Goal: Communication & Community: Answer question/provide support

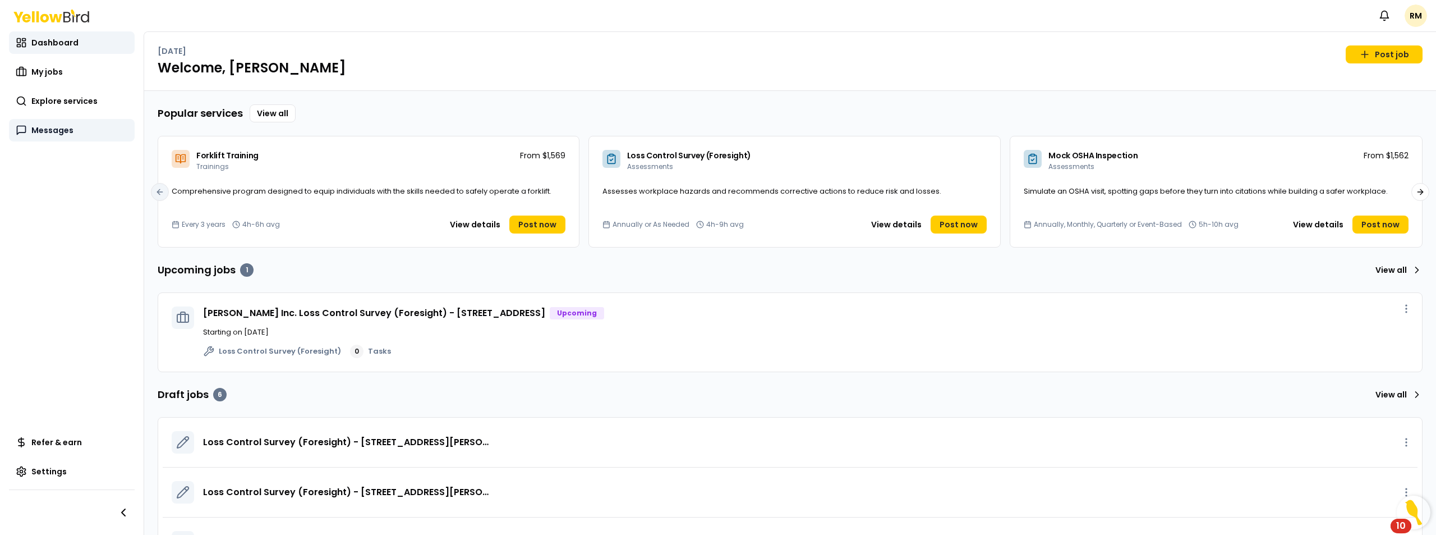
click at [58, 133] on span "Messages" at bounding box center [52, 130] width 42 height 11
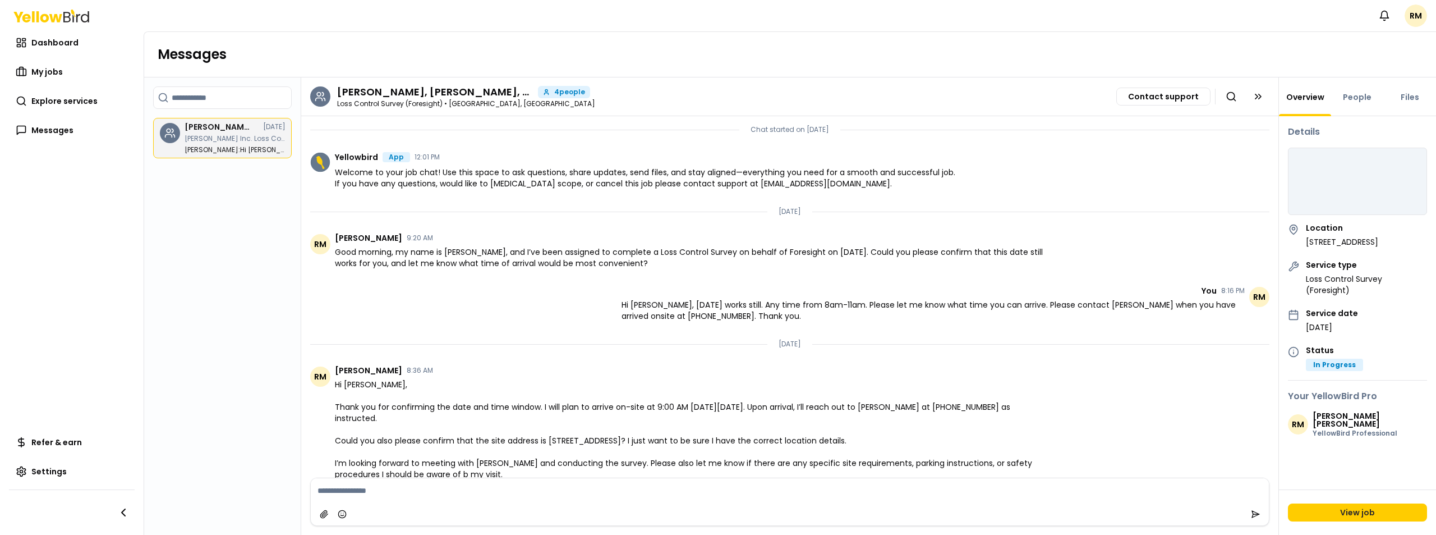
scroll to position [11, 0]
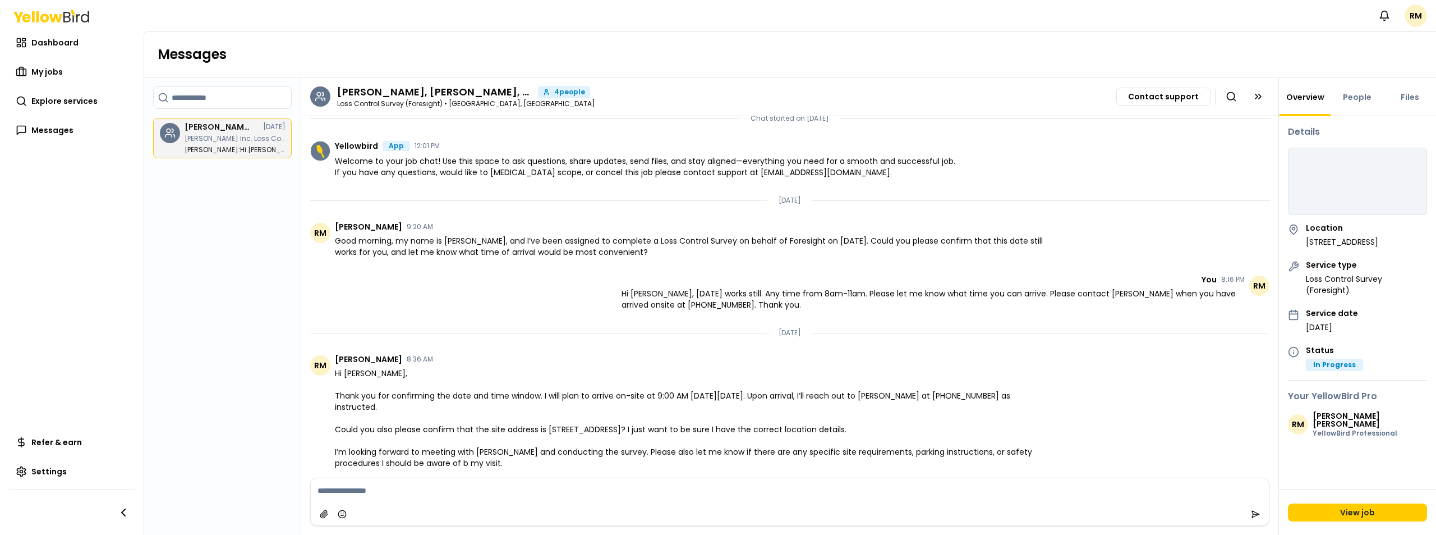
click at [368, 493] on textarea at bounding box center [790, 490] width 958 height 25
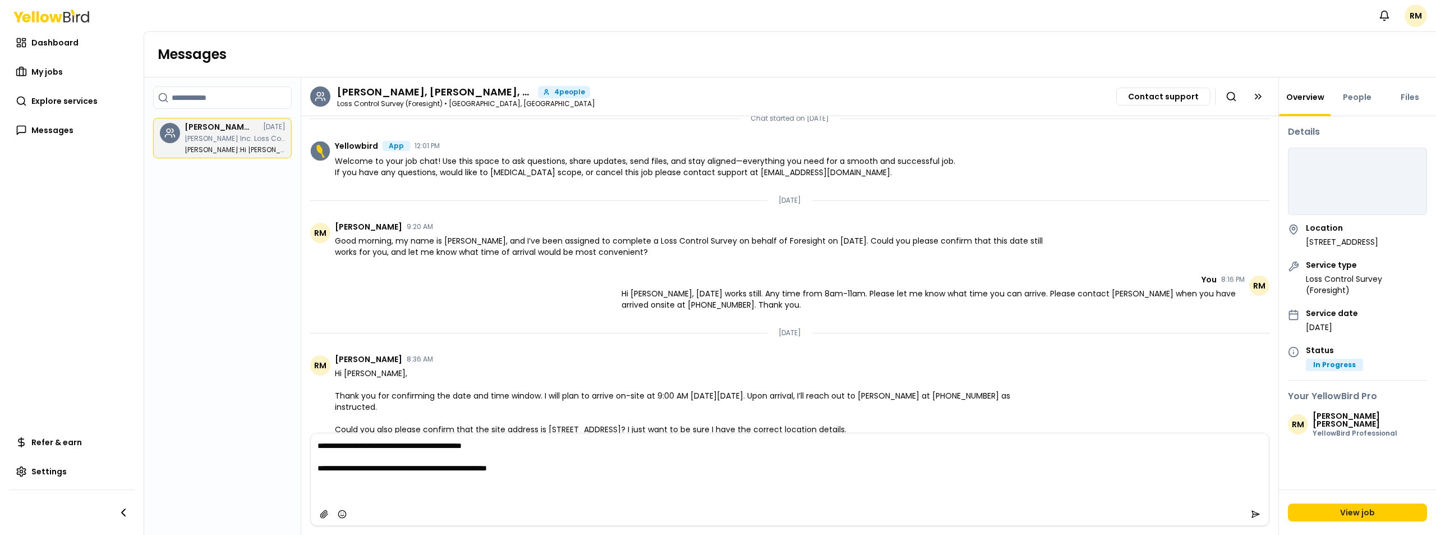
paste textarea "**********"
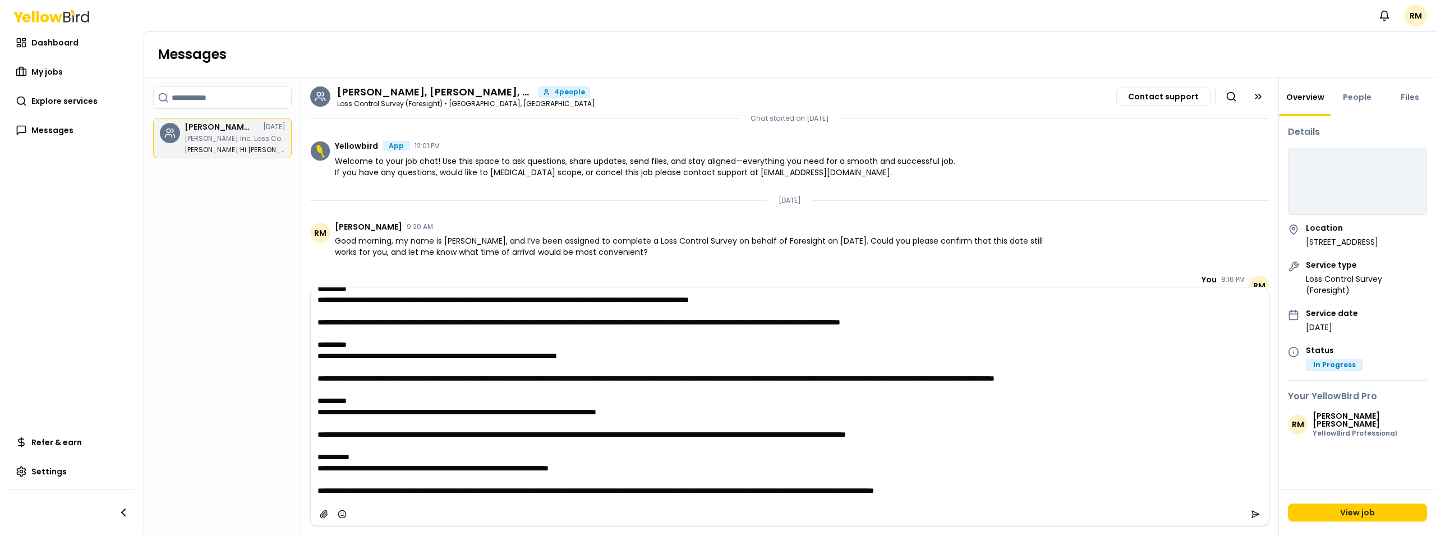
scroll to position [426, 0]
drag, startPoint x: 435, startPoint y: 467, endPoint x: 314, endPoint y: 455, distance: 121.2
click at [314, 455] on textarea at bounding box center [790, 394] width 958 height 215
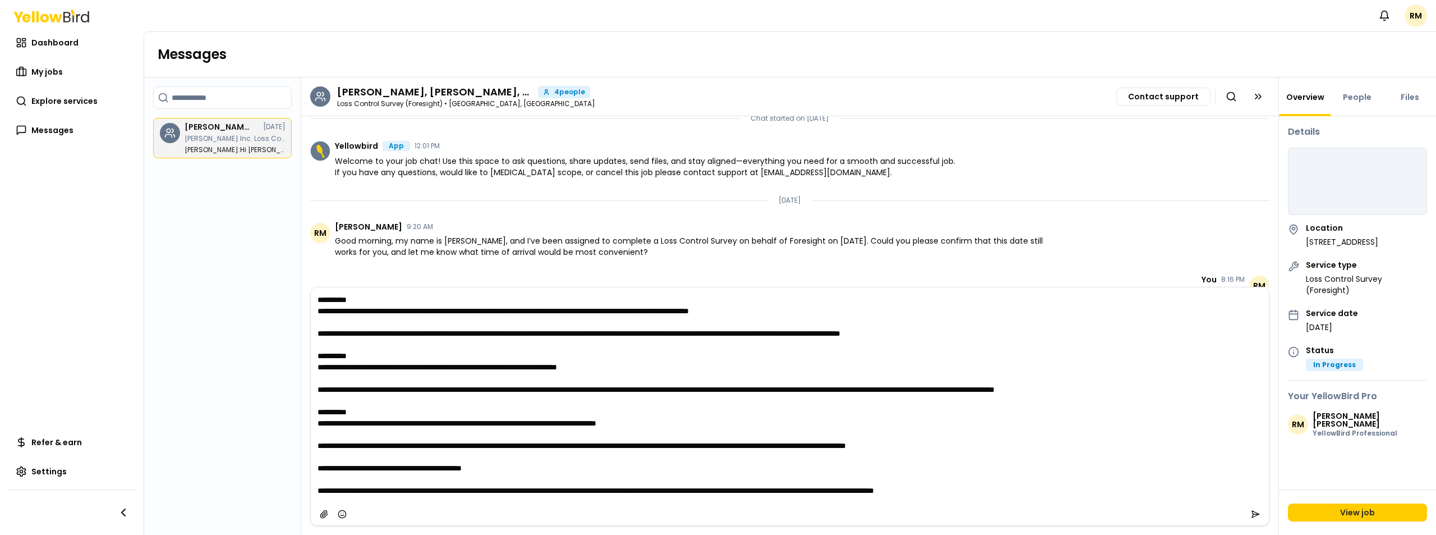
scroll to position [415, 0]
drag, startPoint x: 1059, startPoint y: 450, endPoint x: 314, endPoint y: 445, distance: 745.5
click at [314, 445] on textarea at bounding box center [790, 394] width 958 height 215
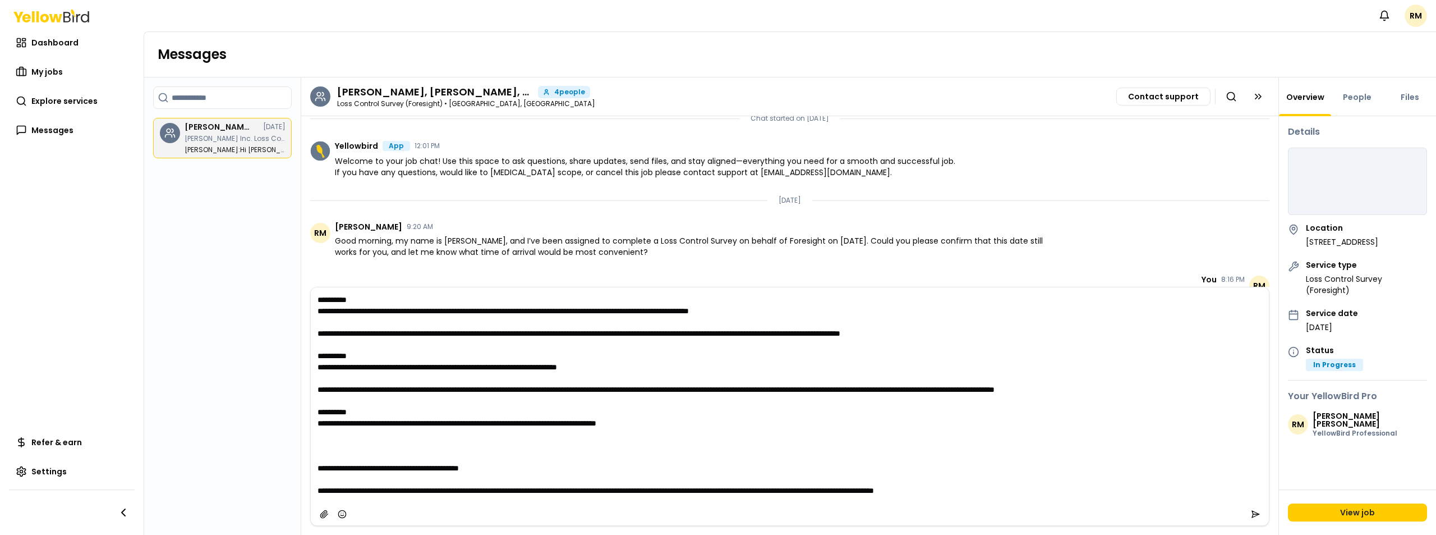
drag, startPoint x: 440, startPoint y: 421, endPoint x: 317, endPoint y: 415, distance: 123.6
click at [317, 415] on textarea at bounding box center [790, 394] width 958 height 215
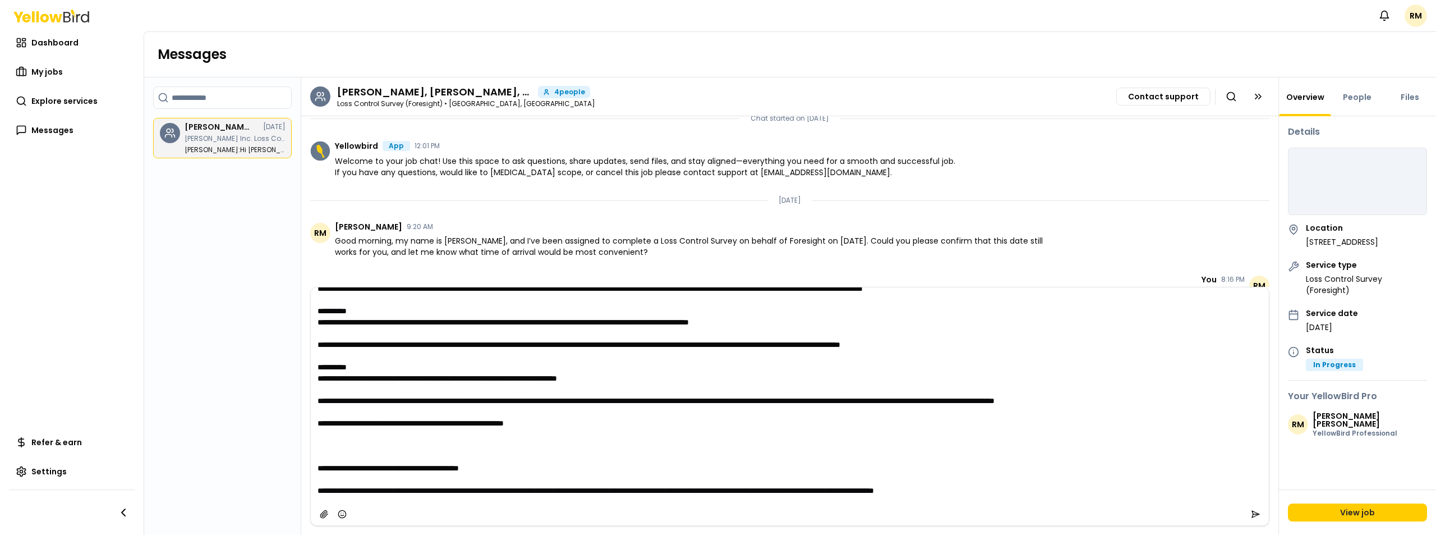
scroll to position [404, 0]
drag, startPoint x: 360, startPoint y: 399, endPoint x: 317, endPoint y: 385, distance: 45.4
click at [317, 385] on textarea at bounding box center [790, 394] width 958 height 215
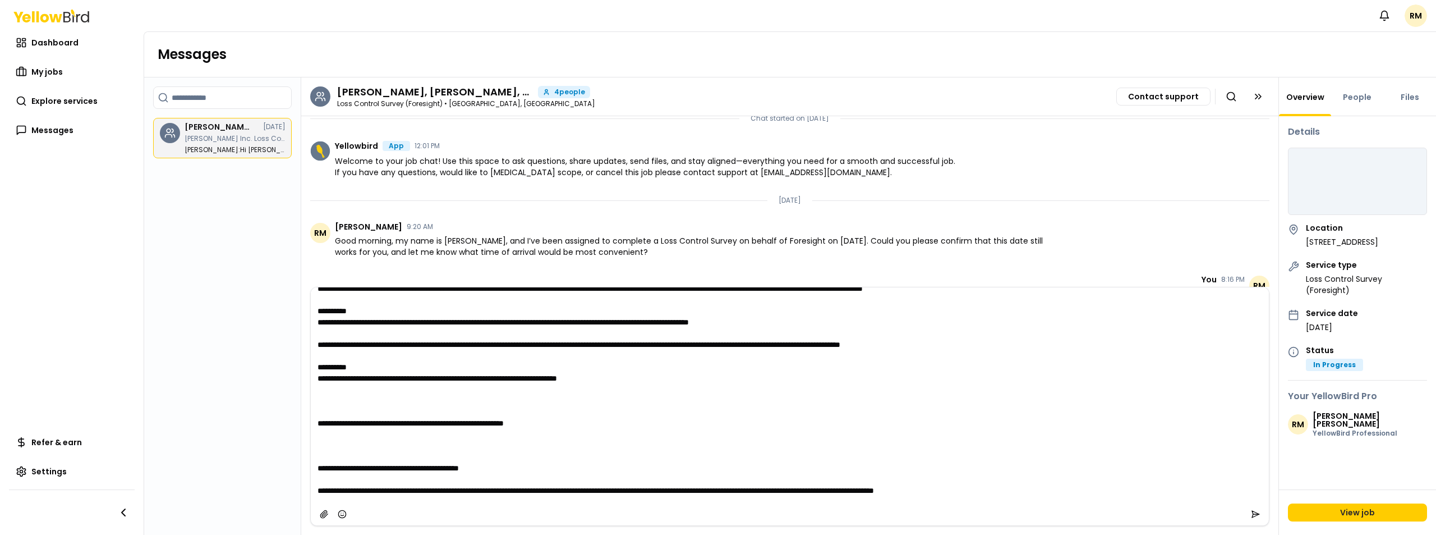
scroll to position [393, 0]
drag, startPoint x: 436, startPoint y: 376, endPoint x: 319, endPoint y: 370, distance: 117.4
click at [319, 370] on textarea at bounding box center [790, 394] width 958 height 215
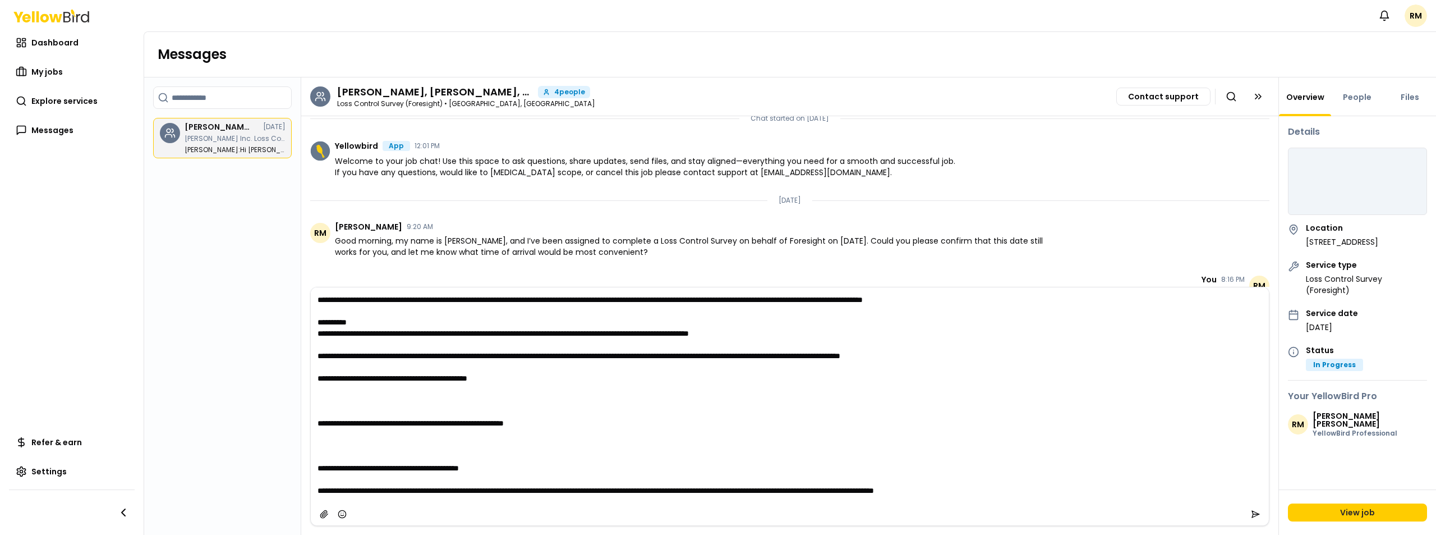
scroll to position [381, 0]
click at [356, 404] on textarea at bounding box center [790, 394] width 958 height 215
click at [347, 410] on textarea at bounding box center [790, 394] width 958 height 215
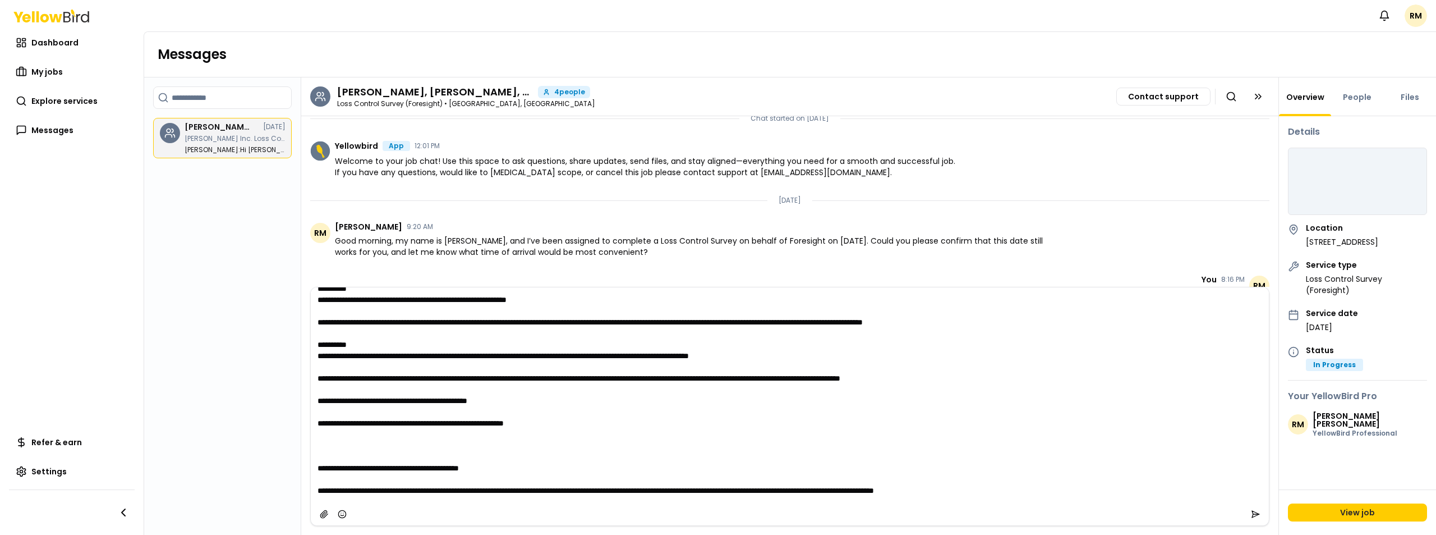
scroll to position [359, 0]
click at [318, 397] on textarea at bounding box center [790, 394] width 958 height 215
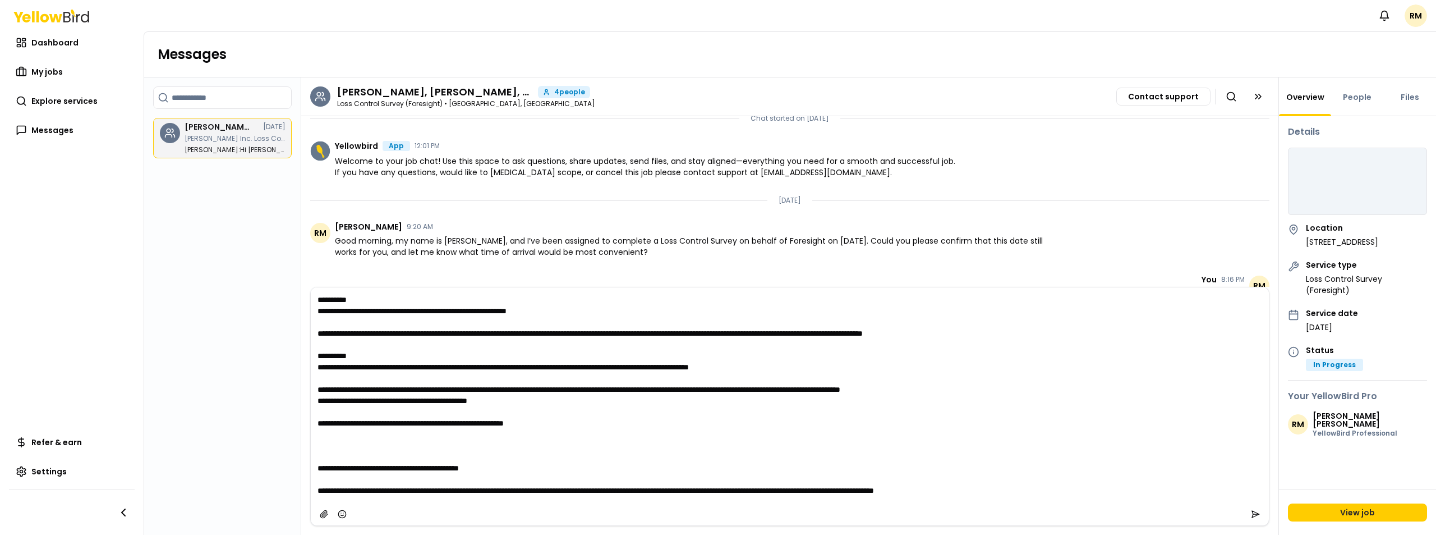
scroll to position [348, 0]
click at [321, 401] on textarea at bounding box center [790, 394] width 958 height 215
click at [323, 452] on textarea at bounding box center [790, 394] width 958 height 215
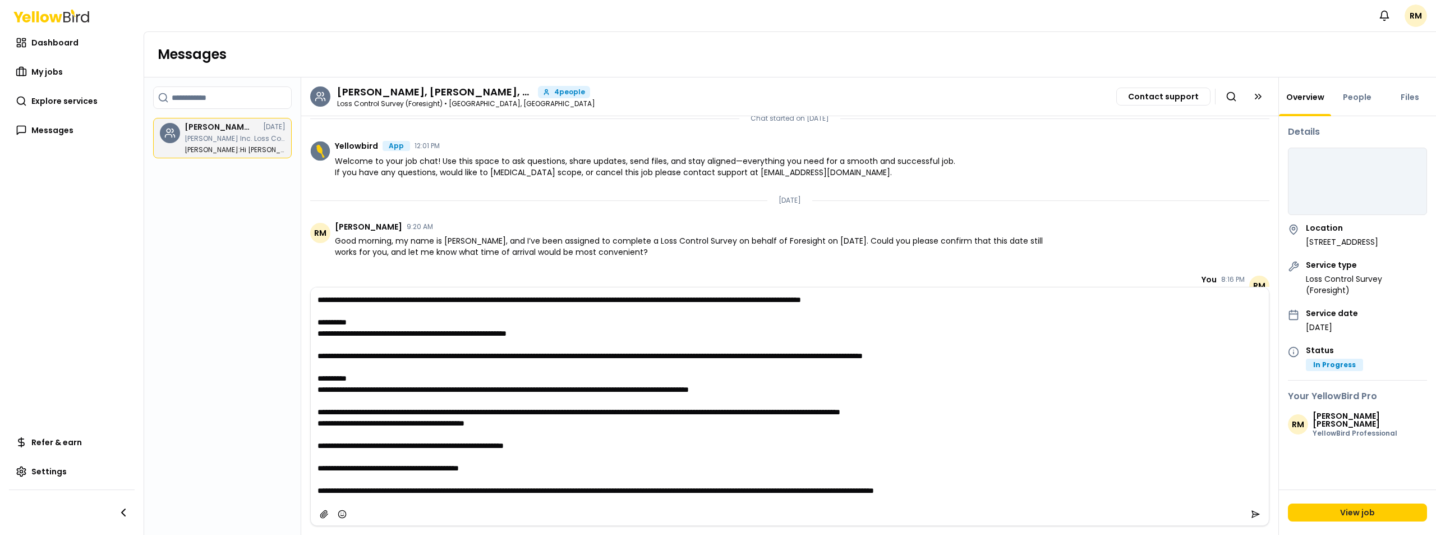
scroll to position [325, 0]
drag, startPoint x: 1072, startPoint y: 491, endPoint x: 318, endPoint y: 485, distance: 754.5
click at [318, 485] on textarea at bounding box center [790, 394] width 958 height 215
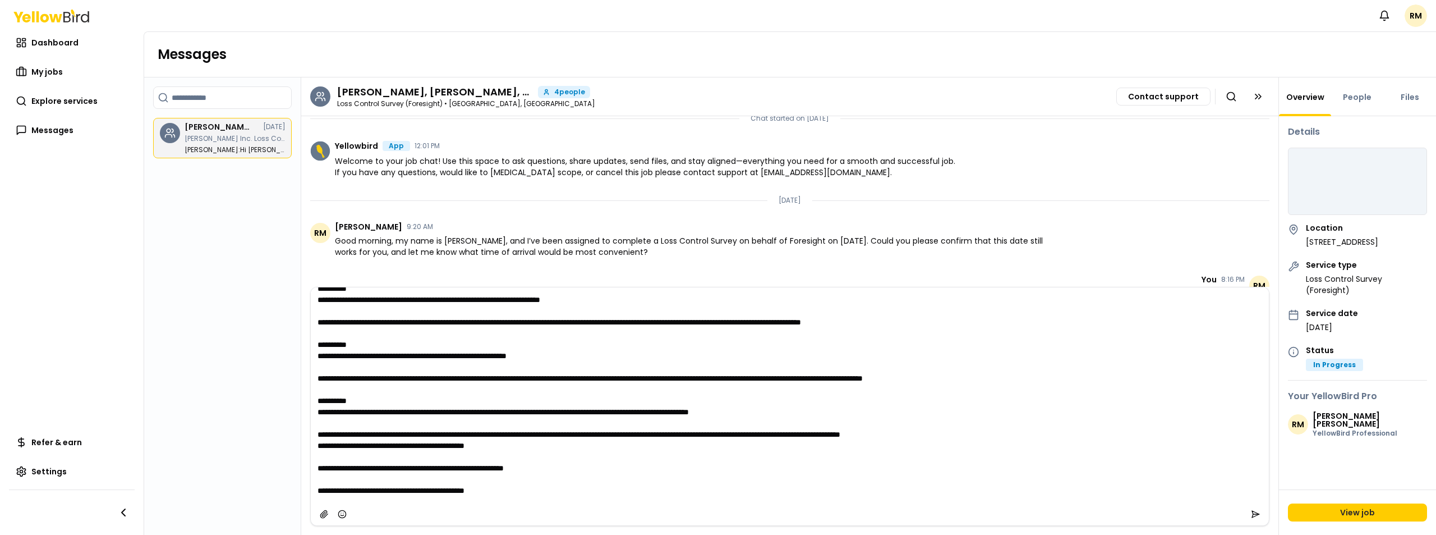
click at [321, 459] on textarea at bounding box center [790, 394] width 958 height 215
click at [320, 467] on textarea at bounding box center [790, 394] width 958 height 215
click at [326, 455] on textarea at bounding box center [790, 394] width 958 height 215
drag, startPoint x: 1021, startPoint y: 416, endPoint x: 362, endPoint y: 401, distance: 659.3
click at [362, 400] on textarea at bounding box center [790, 394] width 958 height 215
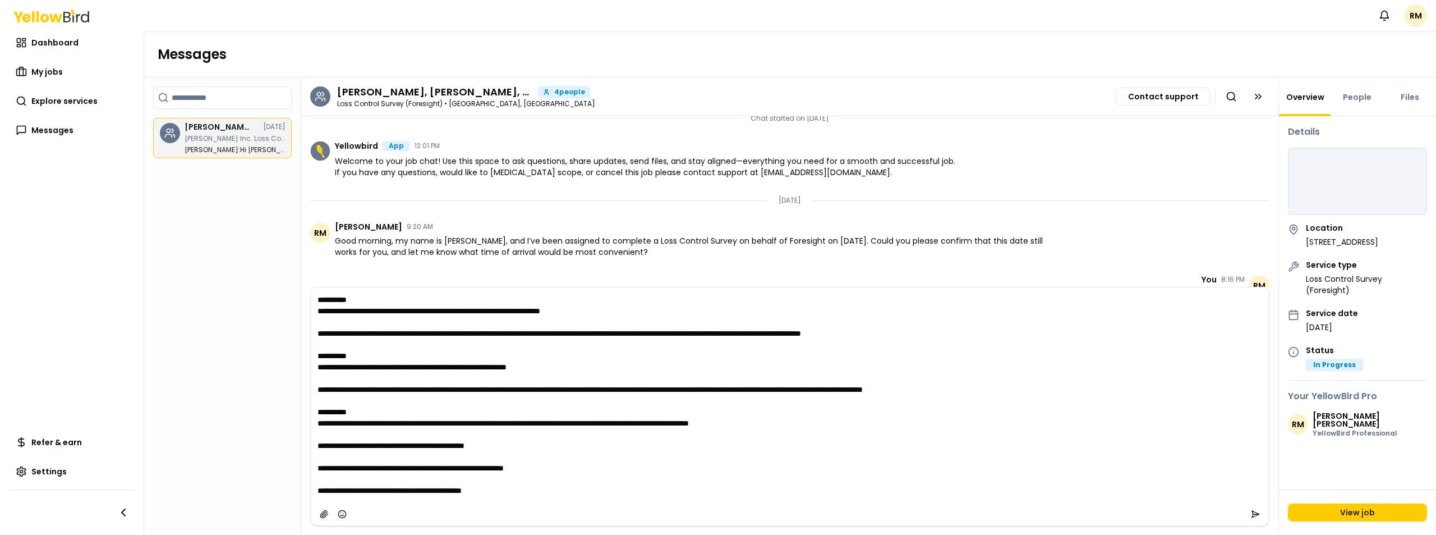
scroll to position [314, 0]
drag, startPoint x: 377, startPoint y: 398, endPoint x: 318, endPoint y: 388, distance: 59.8
click at [318, 388] on textarea at bounding box center [790, 394] width 958 height 215
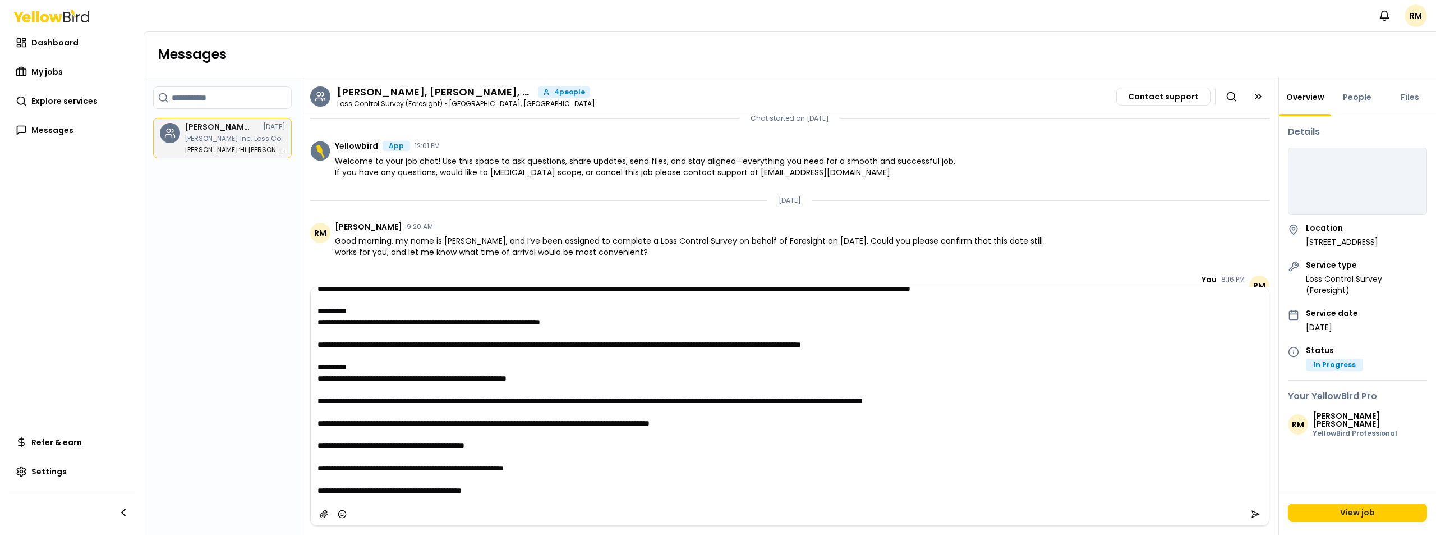
scroll to position [303, 0]
drag, startPoint x: 1050, startPoint y: 379, endPoint x: 352, endPoint y: 369, distance: 697.9
click at [352, 369] on textarea at bounding box center [790, 394] width 958 height 215
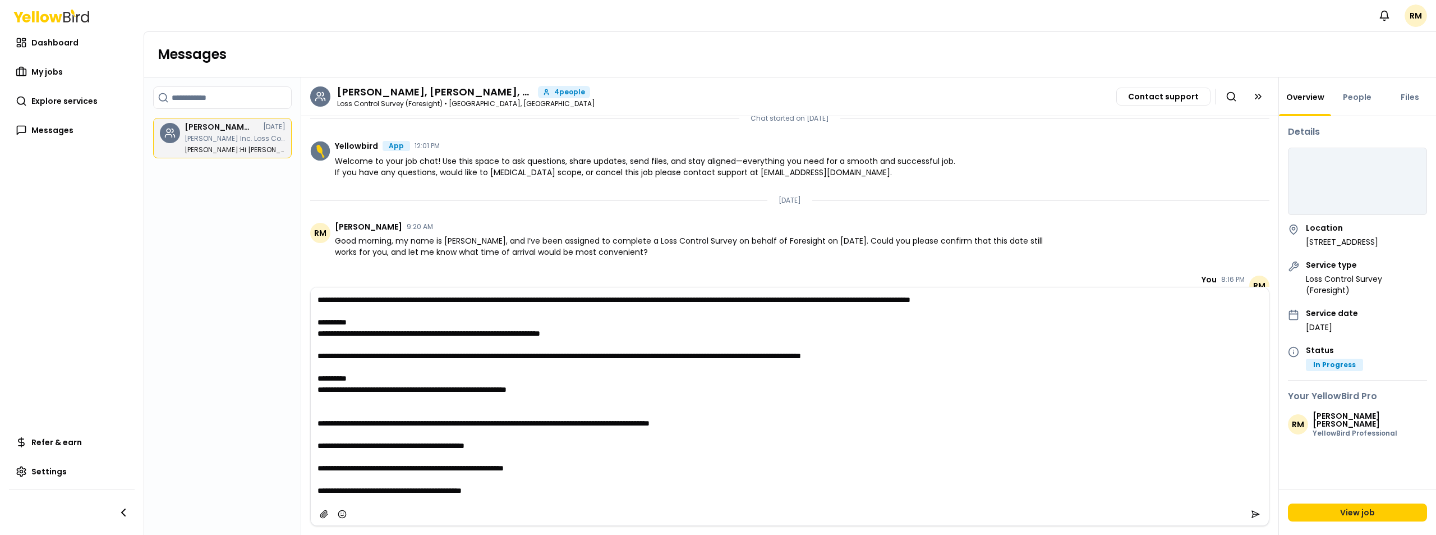
scroll to position [292, 0]
drag, startPoint x: 441, startPoint y: 366, endPoint x: 314, endPoint y: 360, distance: 126.9
click at [314, 360] on textarea at bounding box center [790, 394] width 958 height 215
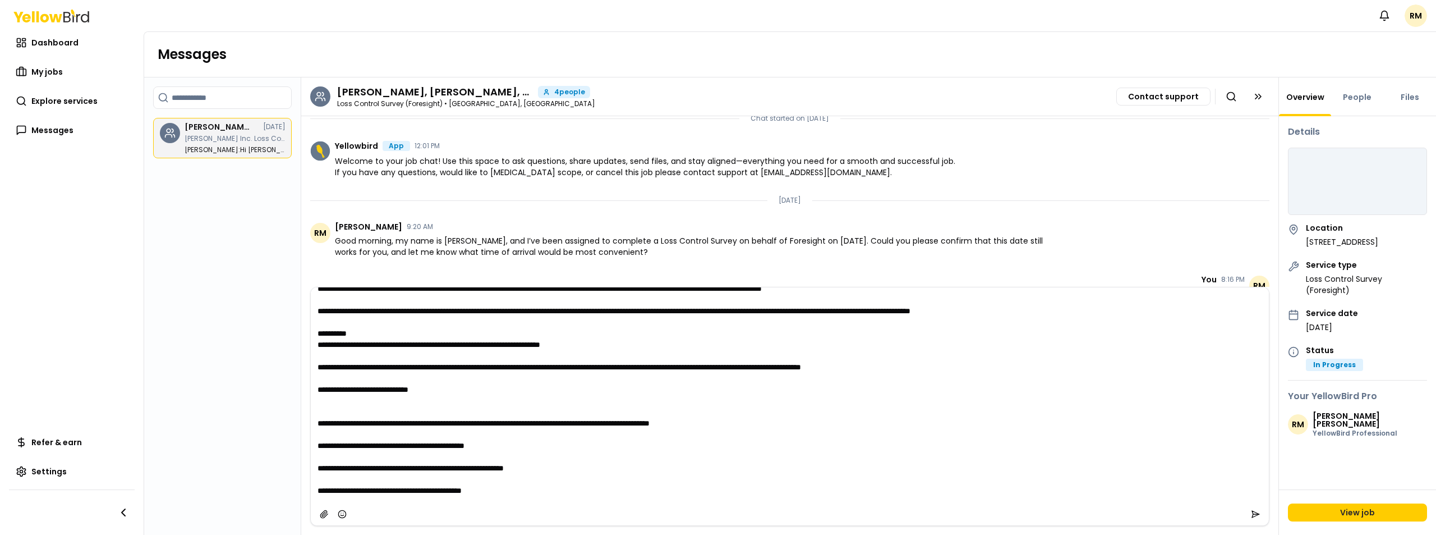
scroll to position [280, 0]
click at [362, 383] on textarea at bounding box center [790, 394] width 958 height 215
click at [357, 388] on textarea at bounding box center [790, 394] width 958 height 215
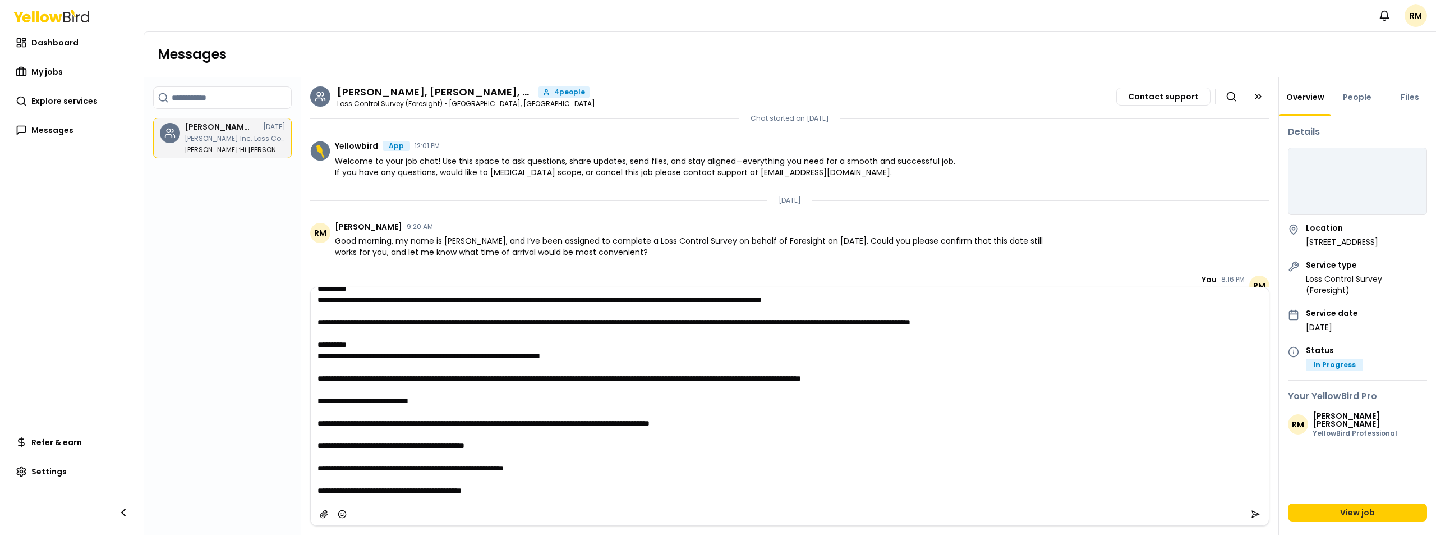
scroll to position [269, 0]
drag, startPoint x: 978, startPoint y: 357, endPoint x: 319, endPoint y: 353, distance: 659.1
click at [319, 353] on textarea at bounding box center [790, 394] width 958 height 215
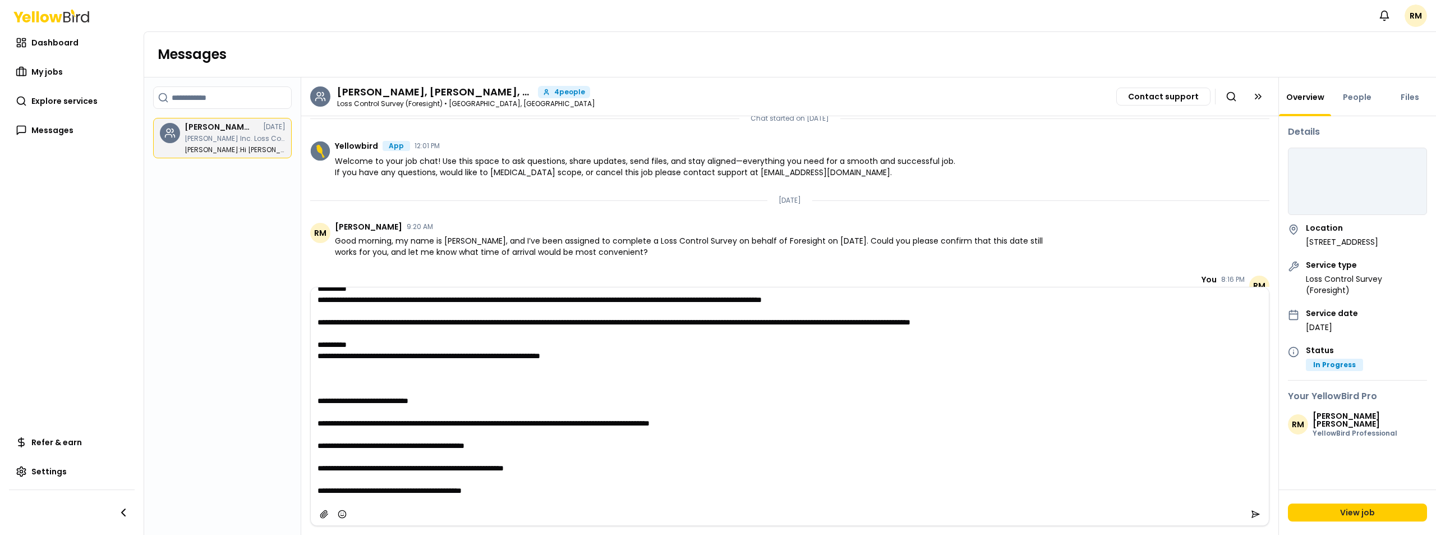
drag, startPoint x: 440, startPoint y: 337, endPoint x: 317, endPoint y: 323, distance: 123.1
click at [317, 323] on textarea at bounding box center [790, 394] width 958 height 215
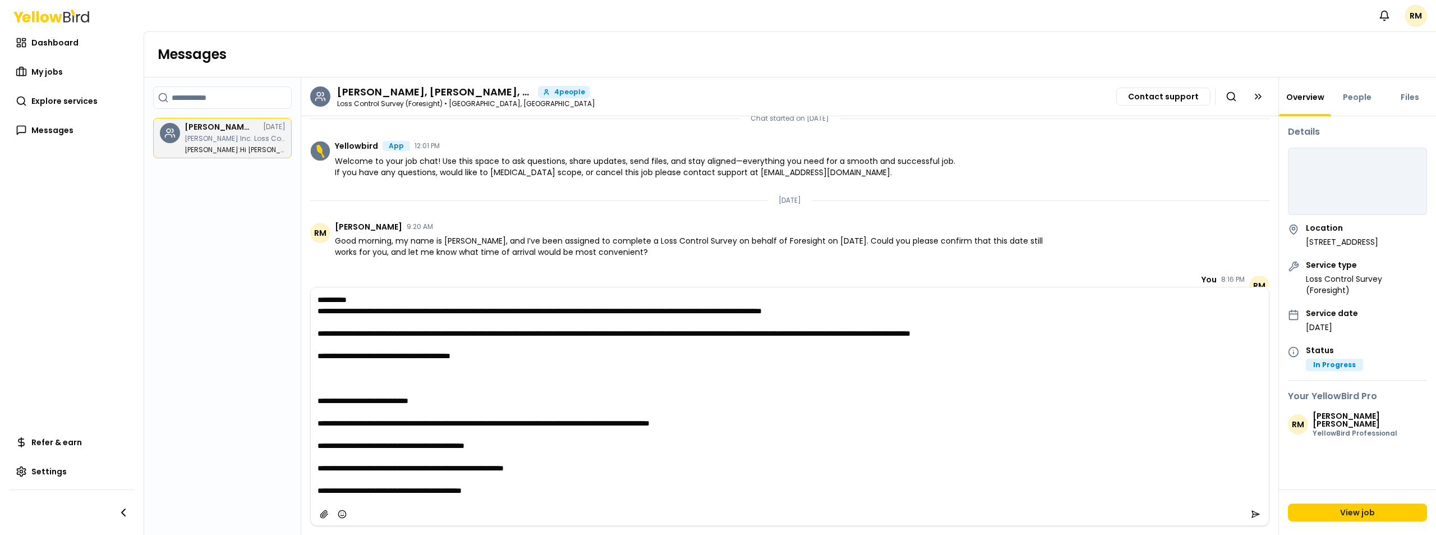
scroll to position [258, 0]
click at [333, 362] on textarea at bounding box center [790, 394] width 958 height 215
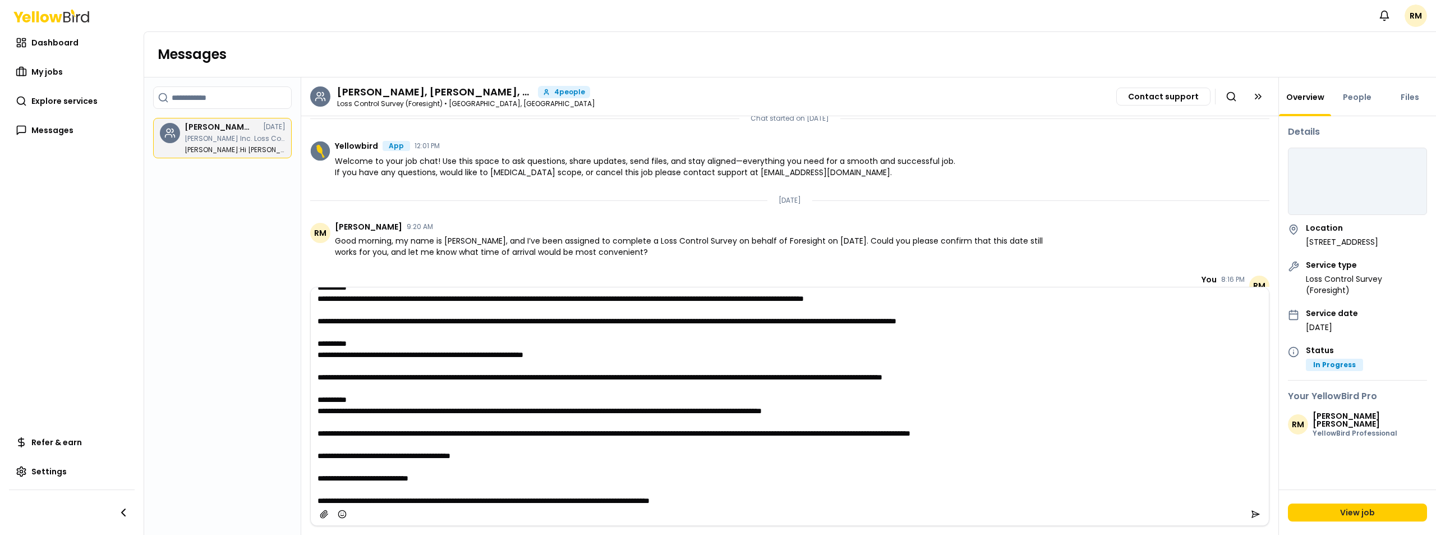
scroll to position [124, 0]
drag, startPoint x: 1159, startPoint y: 443, endPoint x: 316, endPoint y: 445, distance: 843.1
click at [315, 446] on textarea at bounding box center [790, 394] width 958 height 215
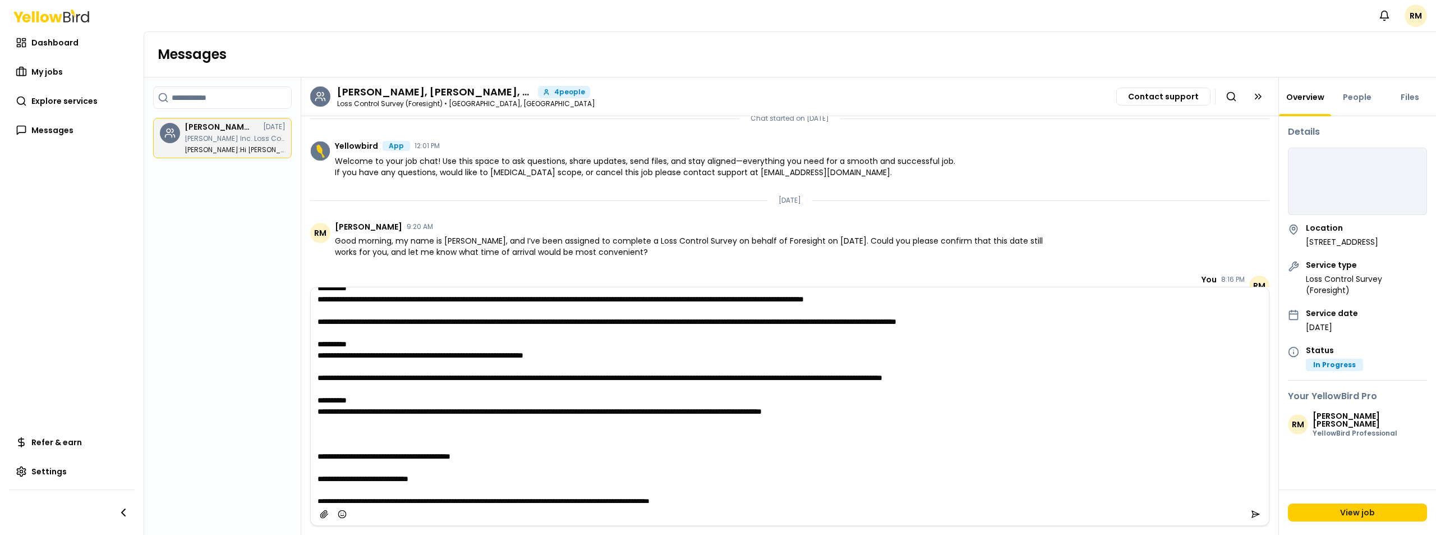
drag, startPoint x: 376, startPoint y: 420, endPoint x: 321, endPoint y: 404, distance: 57.6
click at [321, 404] on textarea at bounding box center [790, 394] width 958 height 215
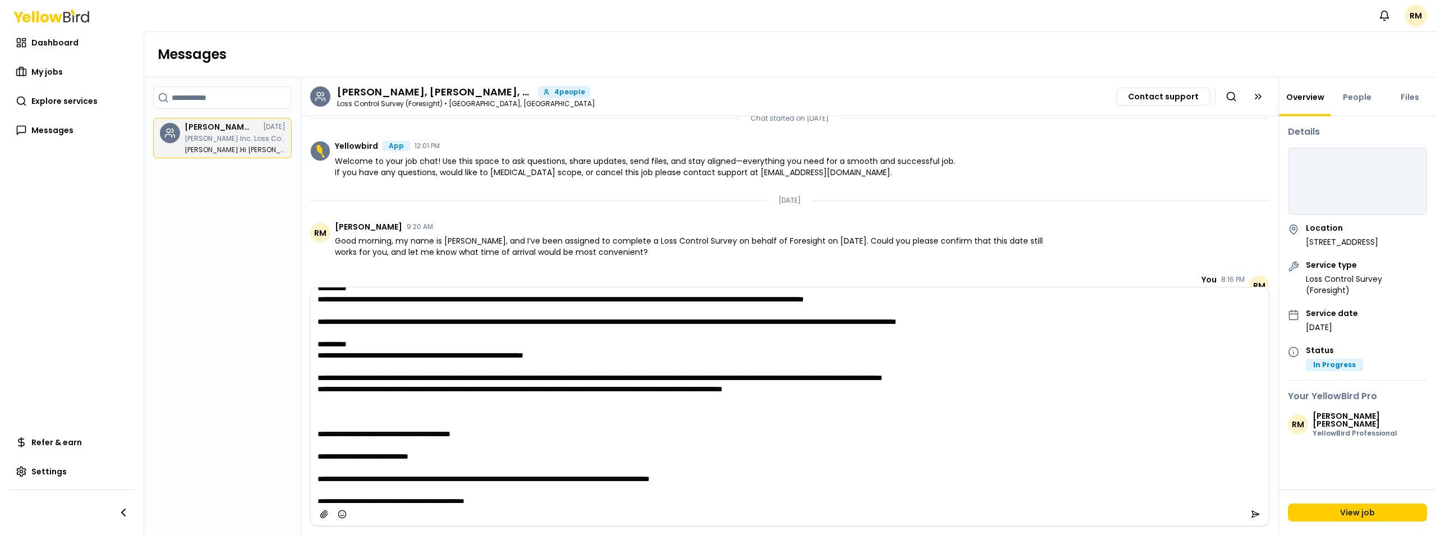
click at [329, 435] on textarea at bounding box center [790, 394] width 958 height 215
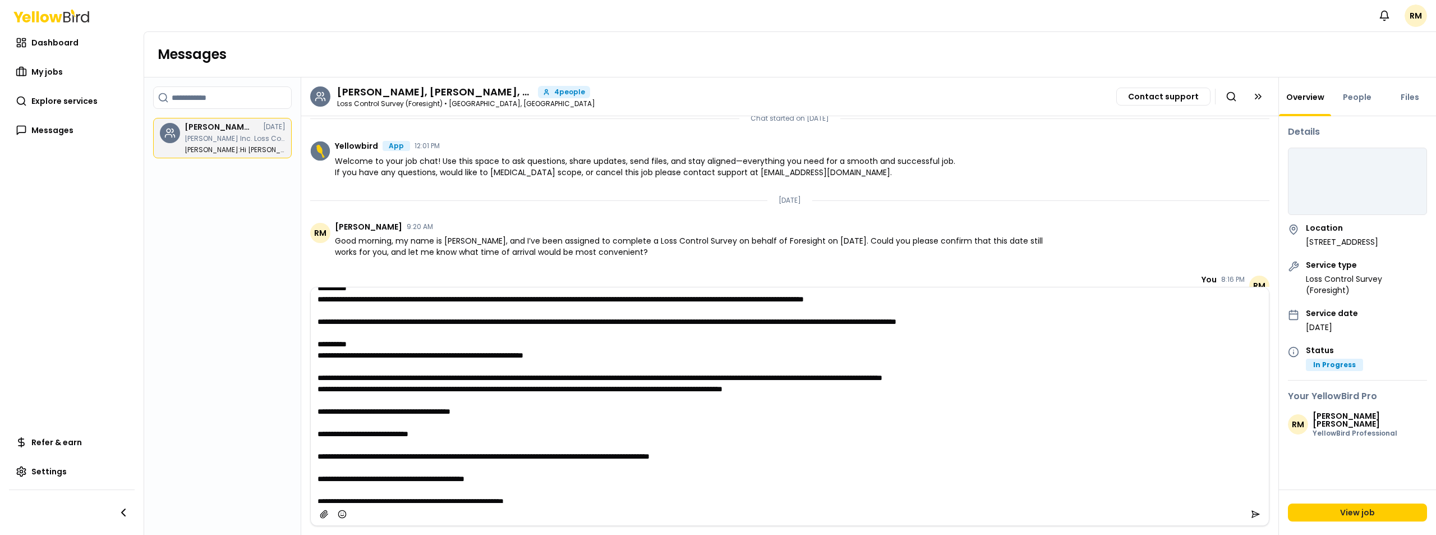
drag, startPoint x: 1103, startPoint y: 390, endPoint x: 283, endPoint y: 390, distance: 820.1
click at [283, 390] on div "Search chats [PERSON_NAME], [PERSON_NAME], [PERSON_NAME], [PERSON_NAME] [DATE] …" at bounding box center [790, 305] width 1292 height 457
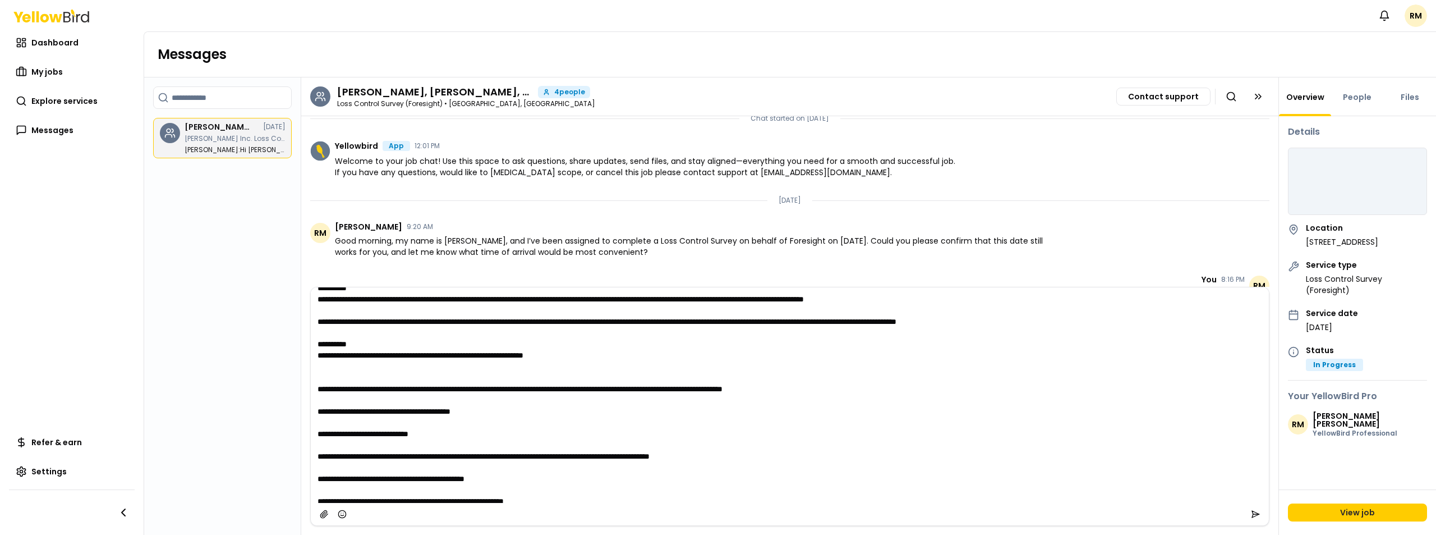
drag, startPoint x: 449, startPoint y: 370, endPoint x: 320, endPoint y: 356, distance: 130.4
click at [320, 356] on textarea at bounding box center [790, 394] width 958 height 215
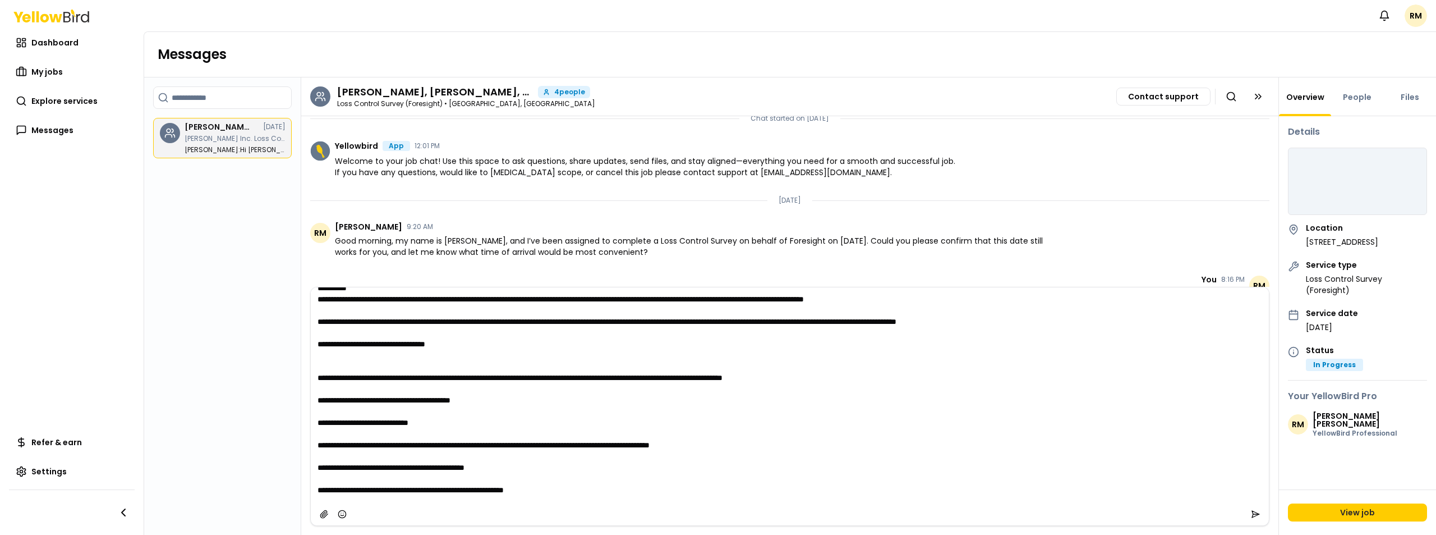
click at [359, 378] on textarea at bounding box center [790, 394] width 958 height 215
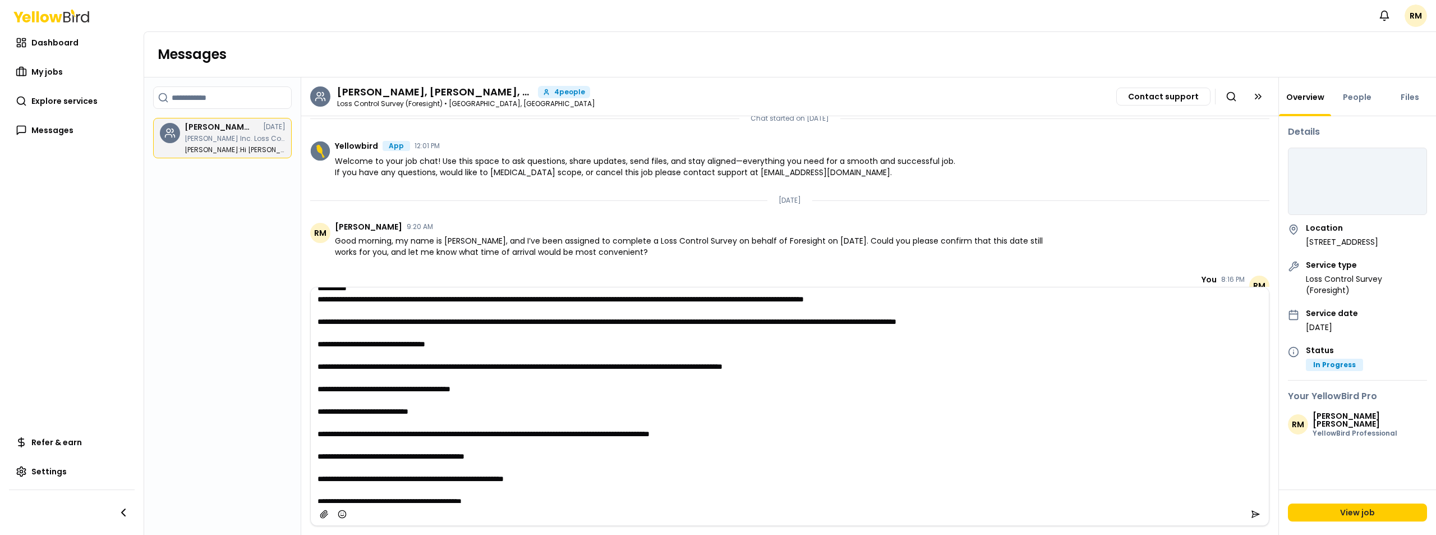
click at [465, 355] on textarea at bounding box center [790, 394] width 958 height 215
drag, startPoint x: 1131, startPoint y: 330, endPoint x: 316, endPoint y: 329, distance: 815.0
click at [316, 329] on textarea at bounding box center [790, 394] width 958 height 215
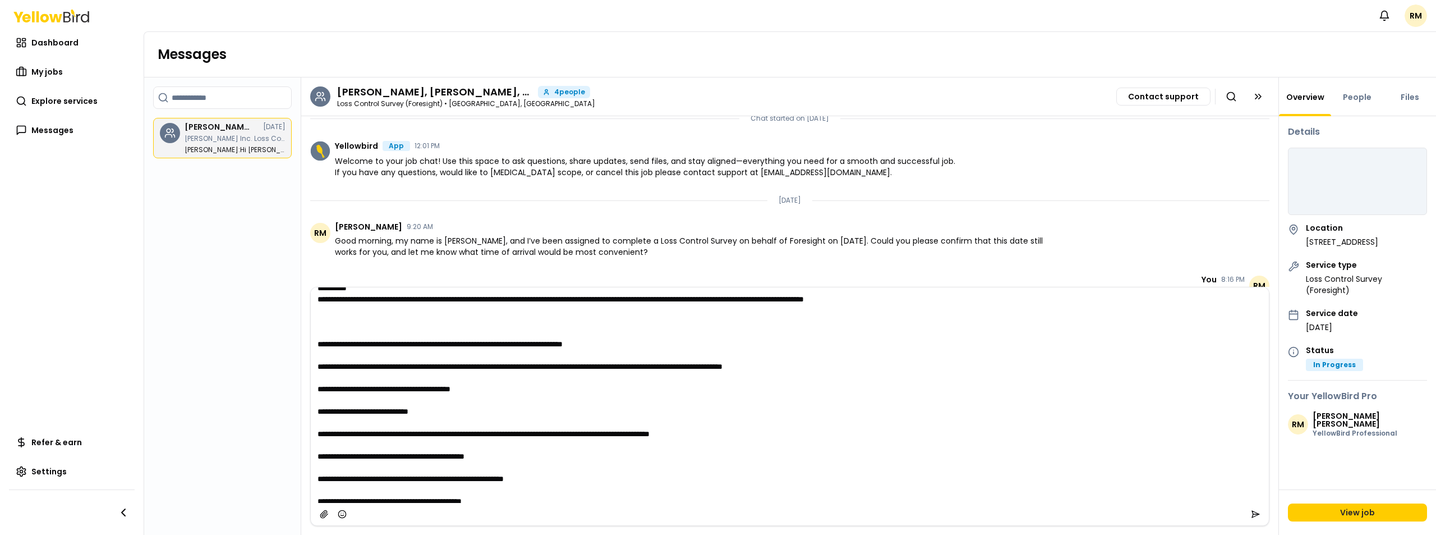
click at [340, 340] on textarea at bounding box center [790, 394] width 958 height 215
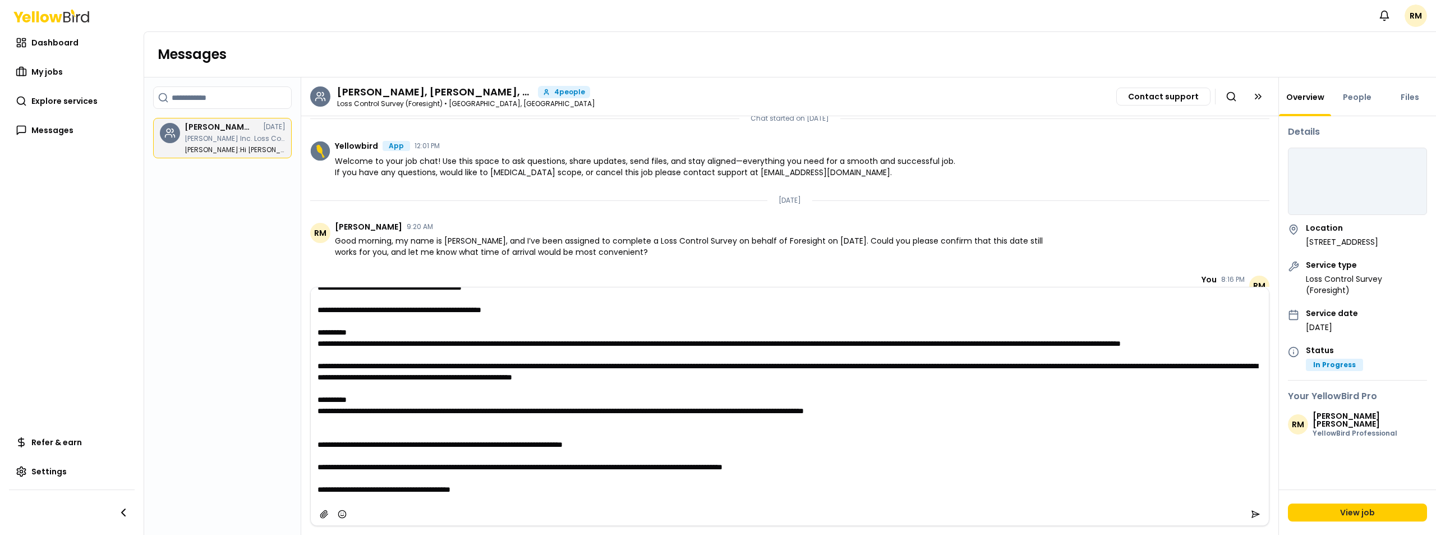
scroll to position [12, 0]
drag, startPoint x: 450, startPoint y: 425, endPoint x: 317, endPoint y: 412, distance: 133.6
click at [317, 412] on textarea at bounding box center [790, 394] width 958 height 215
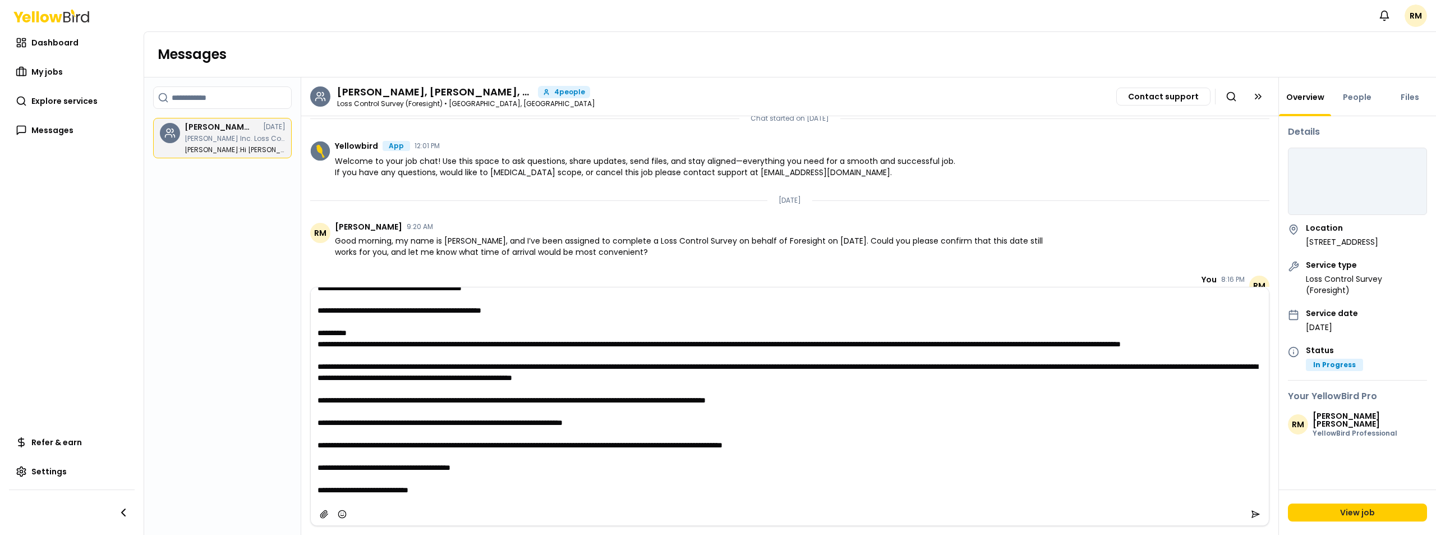
drag, startPoint x: 974, startPoint y: 387, endPoint x: 314, endPoint y: 381, distance: 660.8
click at [314, 381] on textarea at bounding box center [790, 394] width 958 height 215
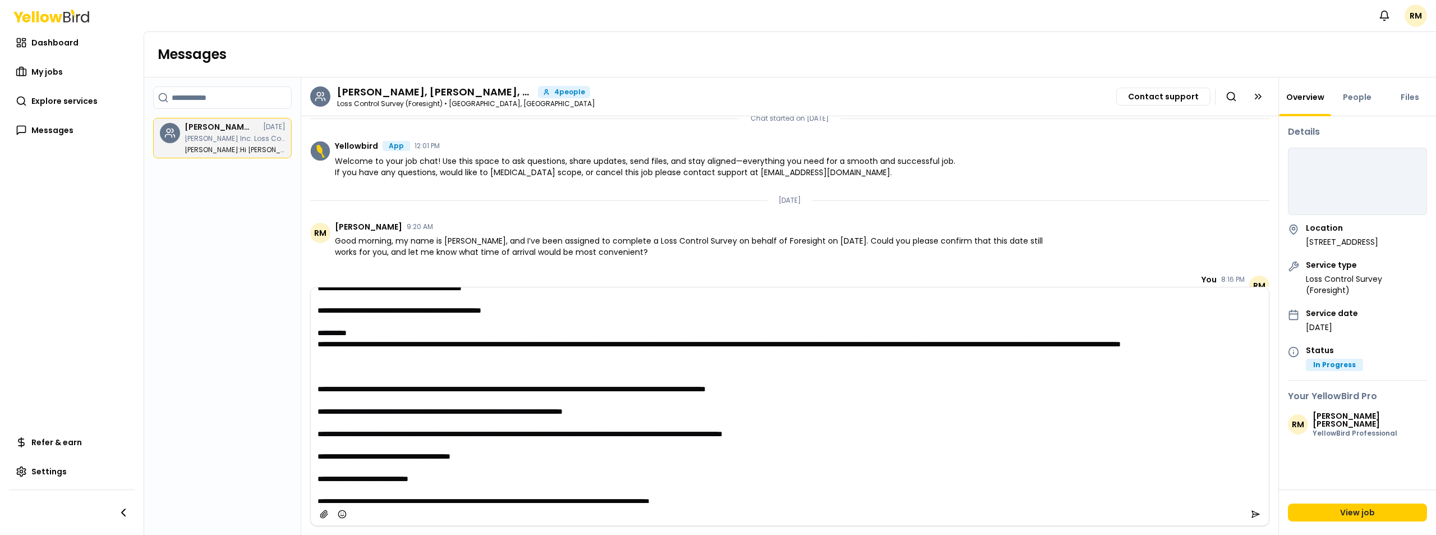
click at [328, 389] on textarea at bounding box center [790, 394] width 958 height 215
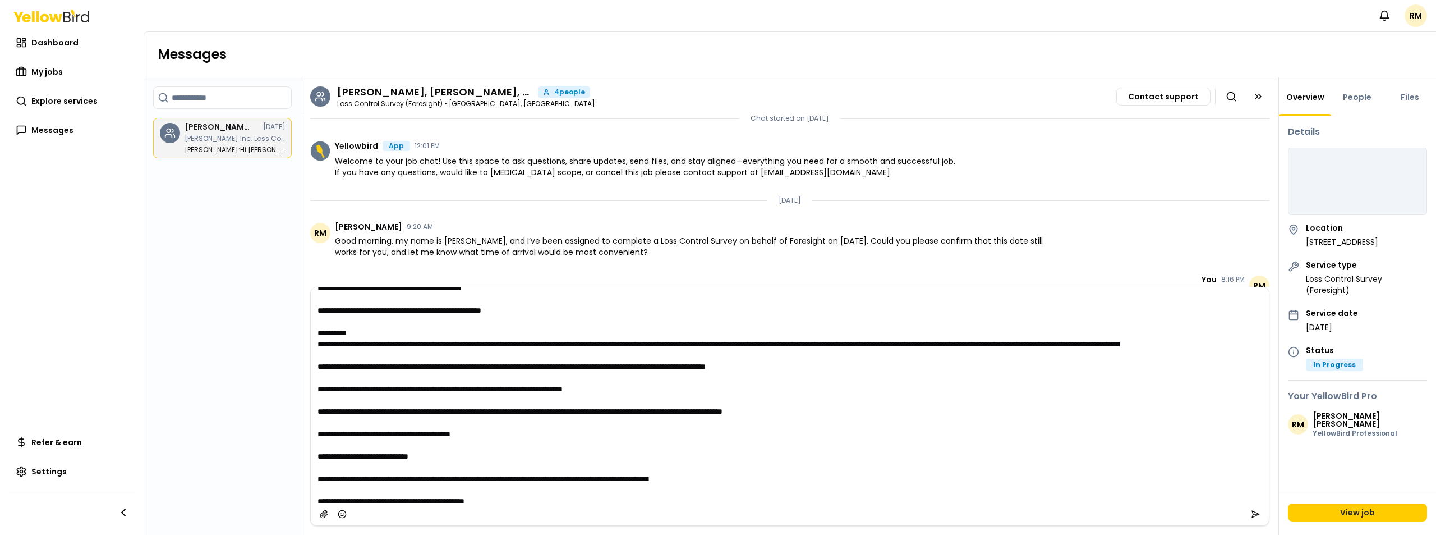
drag, startPoint x: 374, startPoint y: 344, endPoint x: 319, endPoint y: 328, distance: 57.5
click at [319, 327] on textarea at bounding box center [790, 394] width 958 height 215
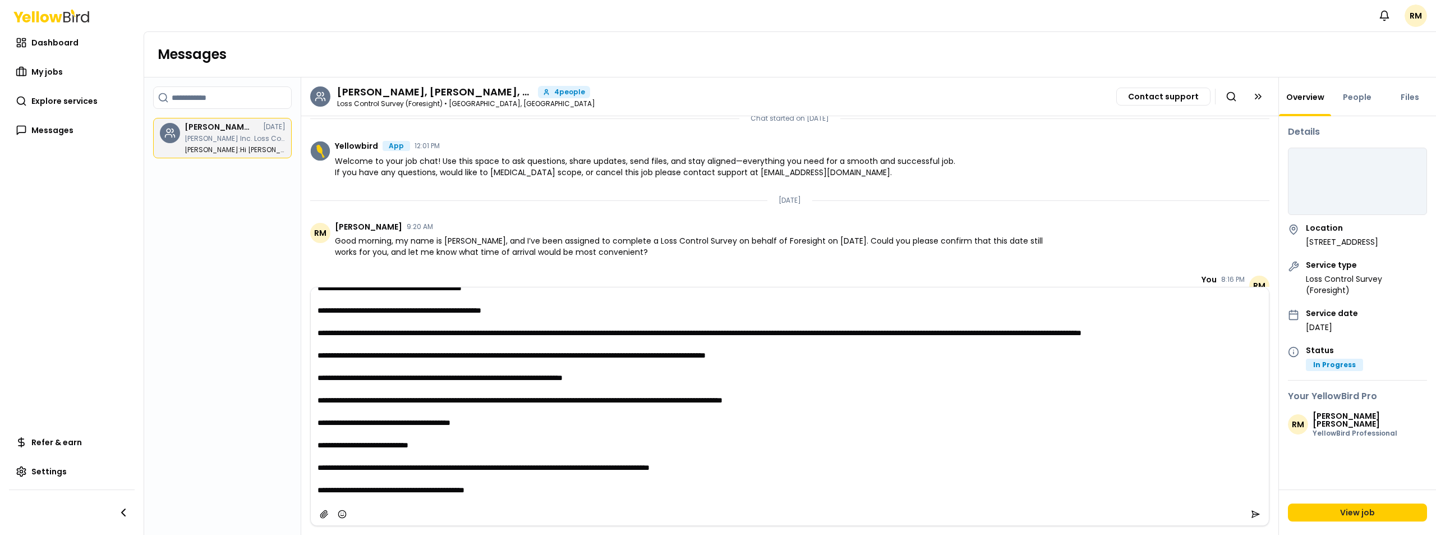
click at [401, 334] on textarea at bounding box center [790, 394] width 958 height 215
click at [317, 365] on textarea at bounding box center [790, 394] width 958 height 215
click at [321, 366] on textarea at bounding box center [790, 394] width 958 height 215
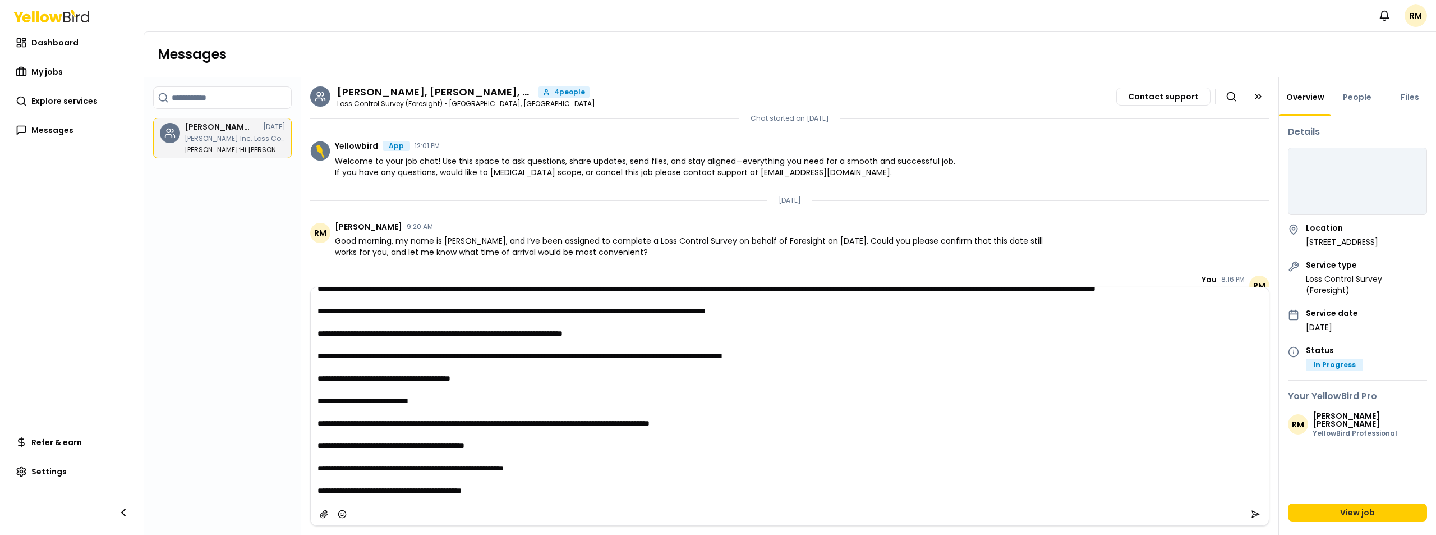
scroll to position [90, 0]
click at [593, 447] on textarea at bounding box center [790, 394] width 958 height 215
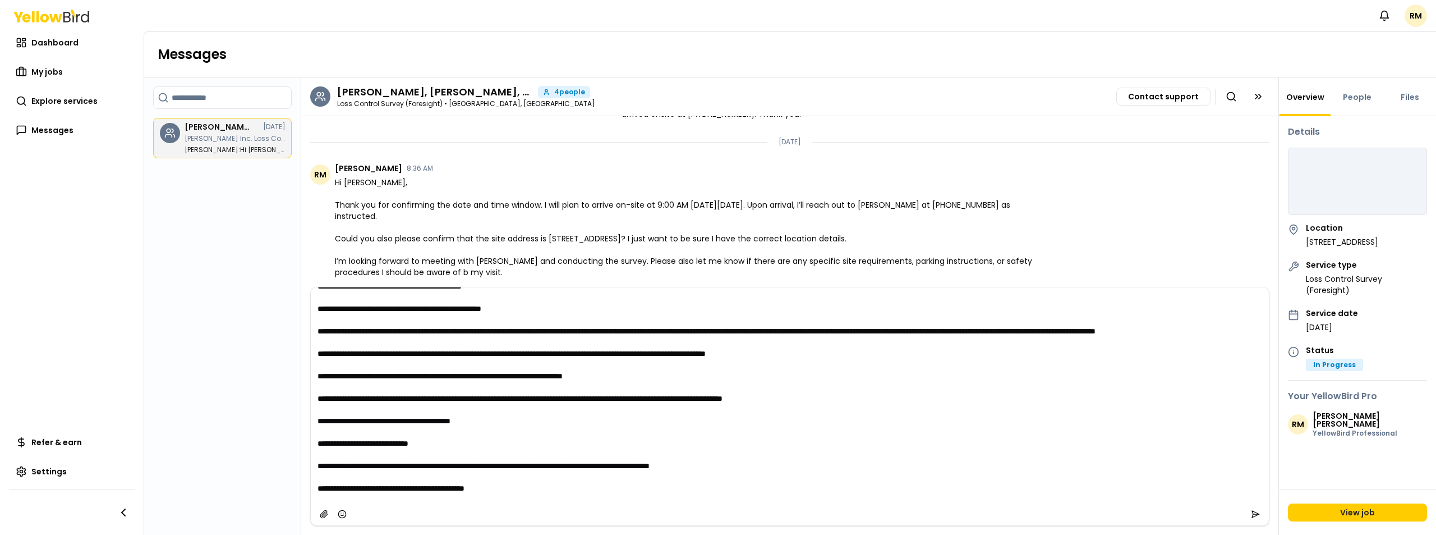
scroll to position [0, 0]
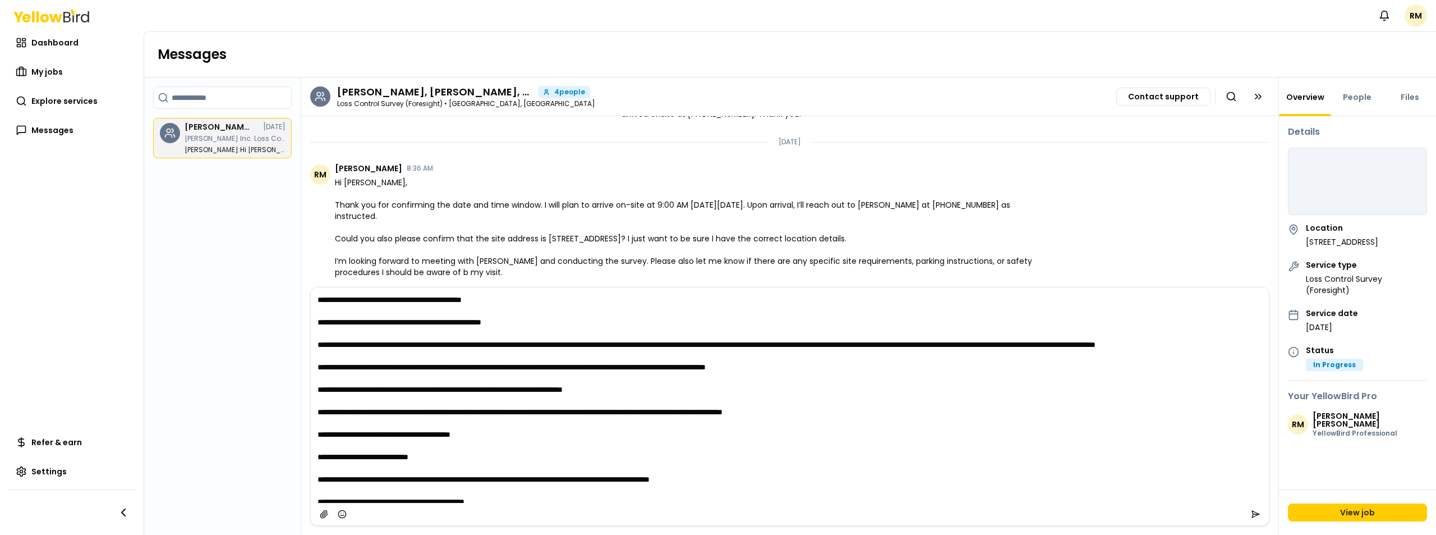
click at [503, 301] on textarea at bounding box center [790, 394] width 958 height 215
type textarea "**********"
click at [1254, 517] on icon "submit" at bounding box center [1255, 513] width 9 height 9
